Goal: Transaction & Acquisition: Download file/media

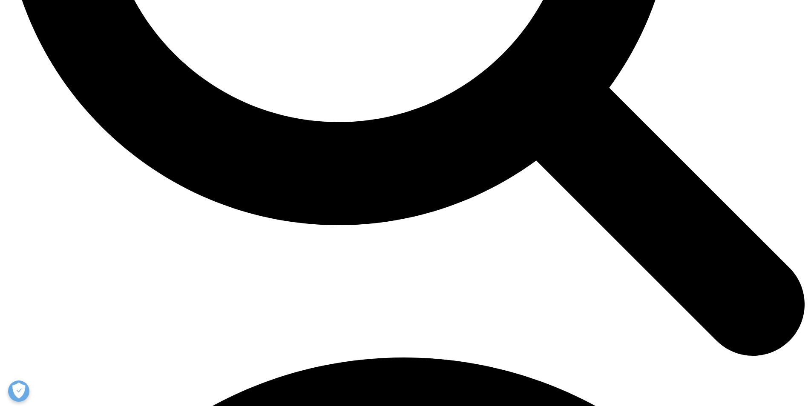
scroll to position [1278, 0]
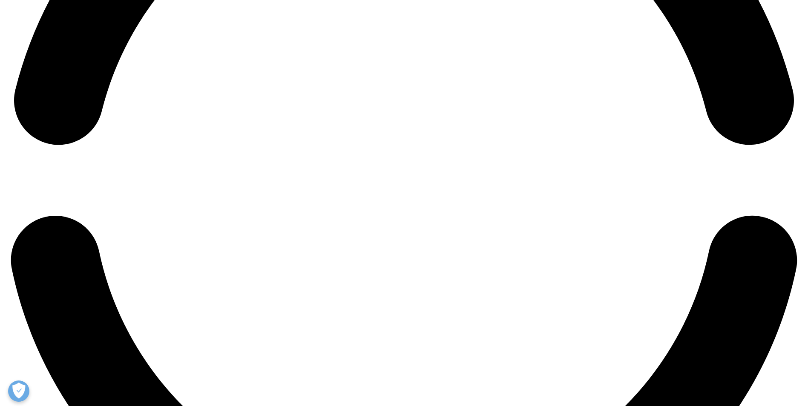
scroll to position [1875, 0]
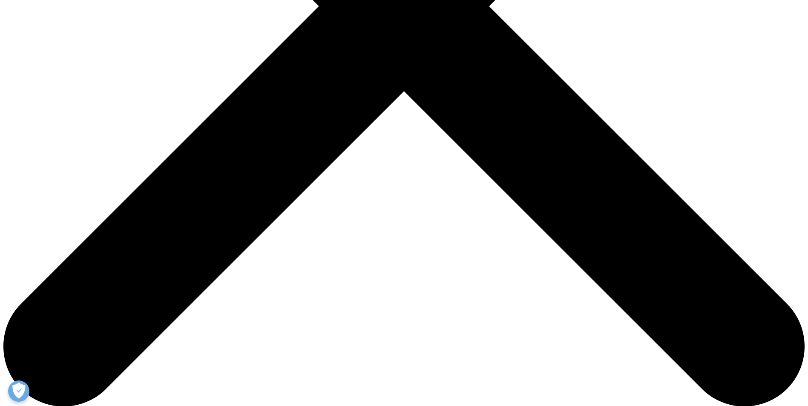
scroll to position [341, 0]
